Goal: Transaction & Acquisition: Subscribe to service/newsletter

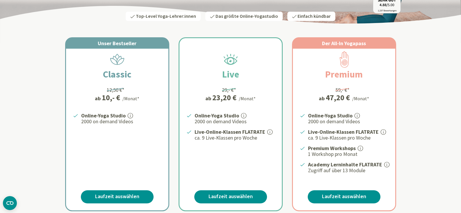
scroll to position [91, 0]
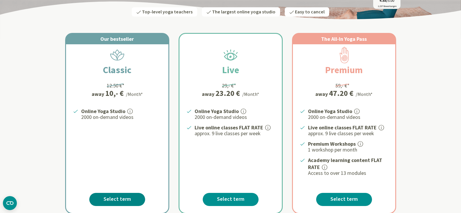
click at [121, 196] on font "Select term" at bounding box center [117, 198] width 27 height 7
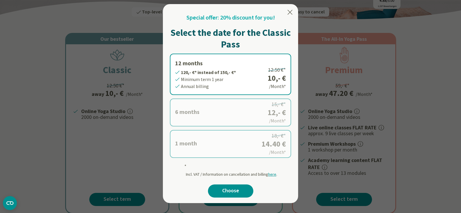
click at [214, 141] on label "1 month 14.40 €* instead of 18,- €* Minimum term 1 month Monthly billing 18,- €…" at bounding box center [230, 144] width 121 height 28
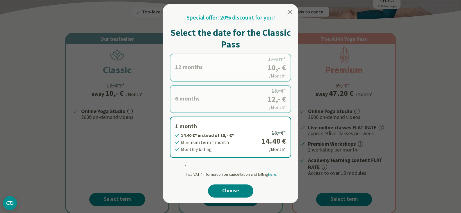
click at [229, 189] on font "Choose" at bounding box center [230, 190] width 17 height 7
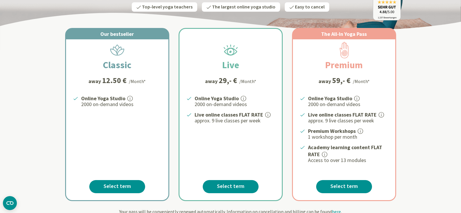
scroll to position [109, 0]
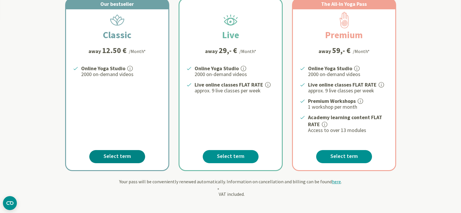
click at [122, 154] on font "Select term" at bounding box center [117, 155] width 27 height 7
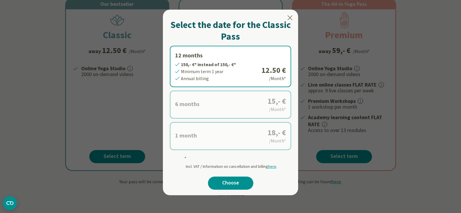
click at [202, 139] on label "1 month 18,- €* instead of 18,- €* Minimum term 1 month Monthly billing 18,- € …" at bounding box center [230, 136] width 121 height 28
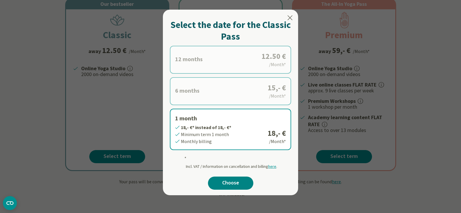
click at [229, 182] on font "Choose" at bounding box center [230, 182] width 17 height 7
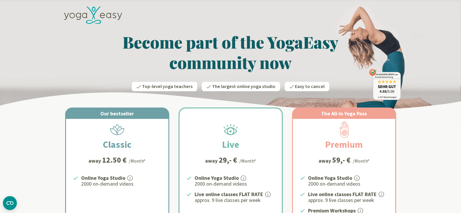
click at [455, 28] on img at bounding box center [230, 64] width 461 height 129
click at [91, 13] on icon at bounding box center [93, 15] width 58 height 18
